Goal: Find specific page/section: Find specific page/section

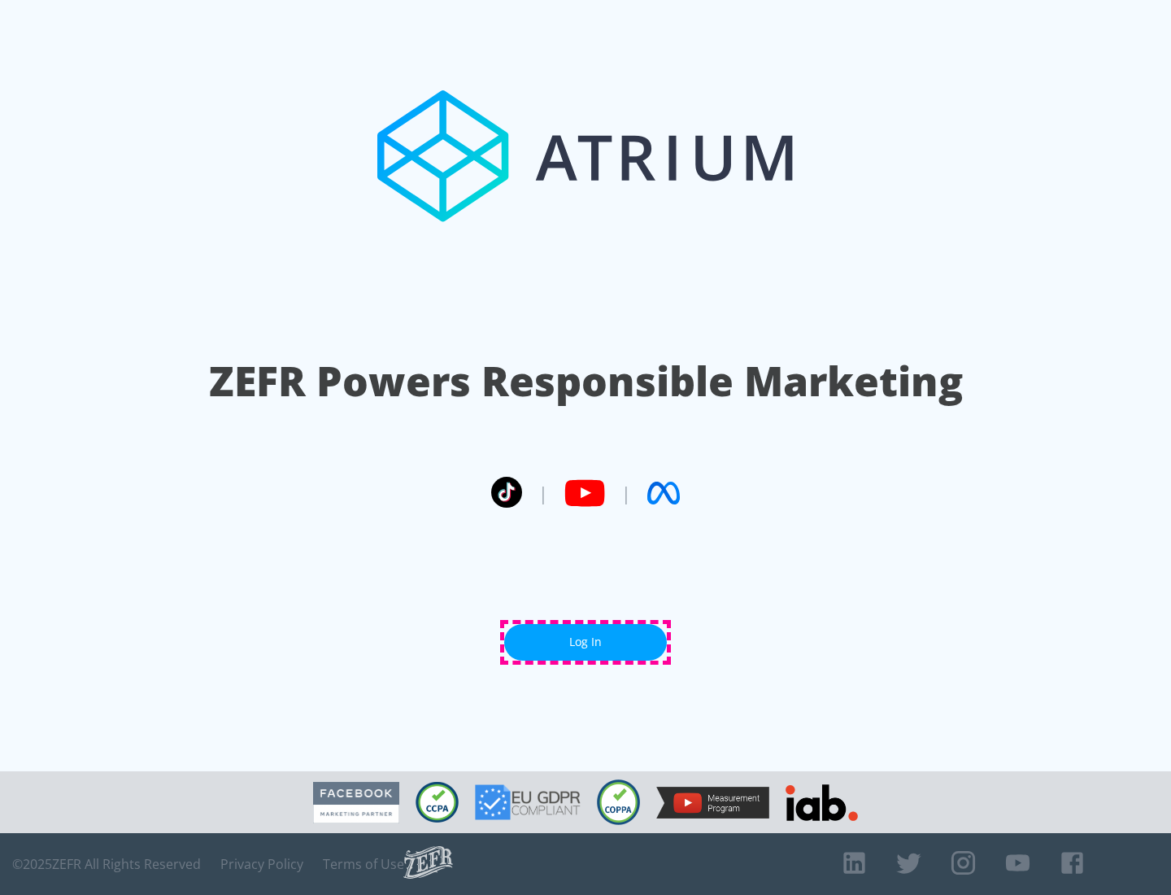
click at [586, 642] on link "Log In" at bounding box center [585, 642] width 163 height 37
